Goal: Check status: Check status

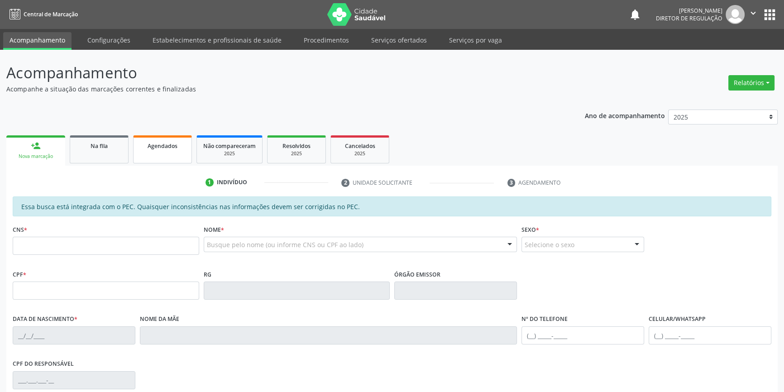
click at [149, 150] on link "Agendados" at bounding box center [162, 149] width 59 height 28
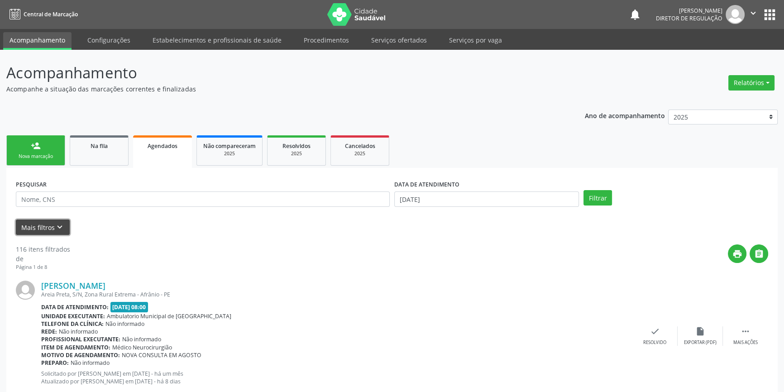
click at [52, 229] on button "Mais filtros keyboard_arrow_down" at bounding box center [43, 227] width 54 height 16
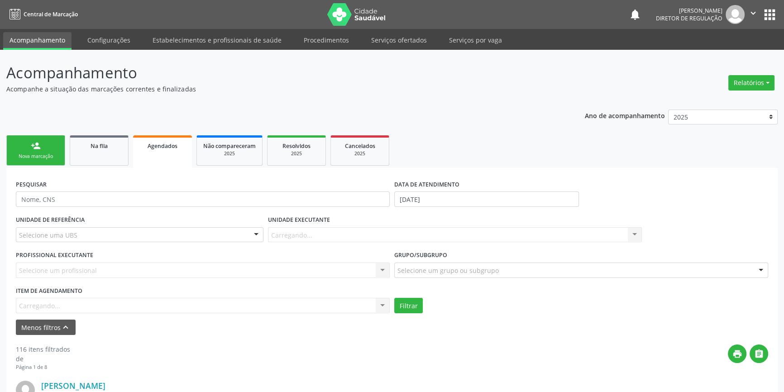
click at [65, 303] on div "Item de agendamento [GEOGRAPHIC_DATA]... No elements found. Consider changing t…" at bounding box center [203, 298] width 374 height 29
click at [62, 305] on div "Item de agendamento [GEOGRAPHIC_DATA]... No elements found. Consider changing t…" at bounding box center [203, 298] width 374 height 29
click at [65, 45] on link "Acompanhamento" at bounding box center [37, 41] width 68 height 18
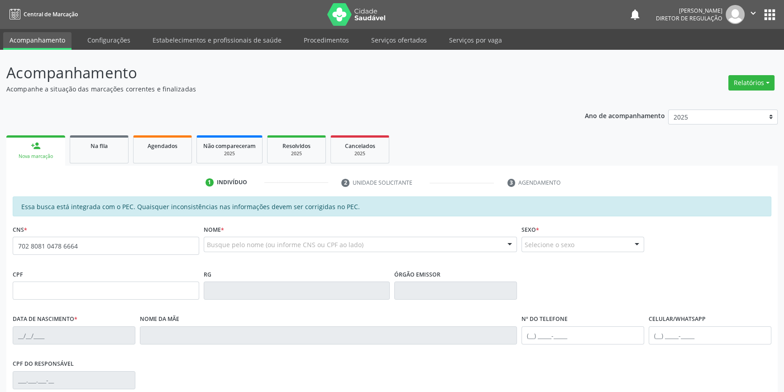
type input "702 8081 0478 6664"
type input "755.290.334-15"
type input "[DATE]"
type input "[PERSON_NAME]"
type input "[PHONE_NUMBER]"
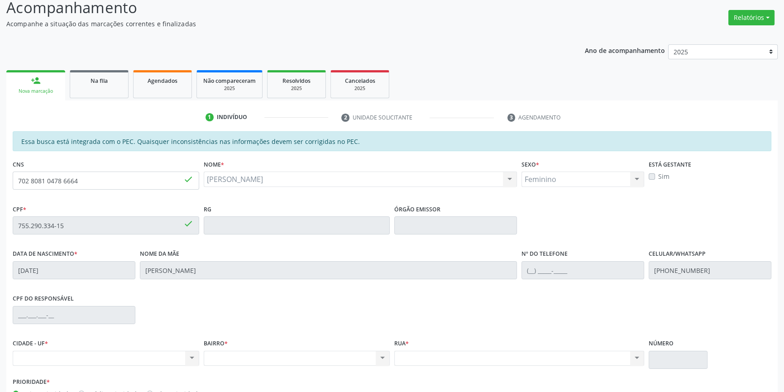
scroll to position [124, 0]
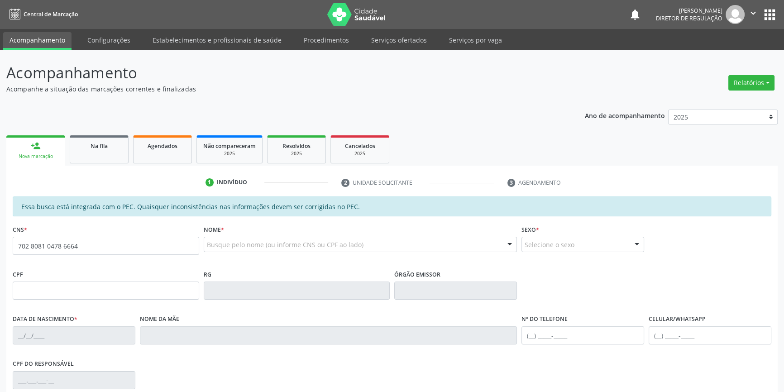
type input "702 8081 0478 6664"
type input "755.290.334-15"
type input "27/09/1970"
type input "Euridece Mendes de Sousa"
type input "(87) 98121-9012"
